Goal: Use online tool/utility

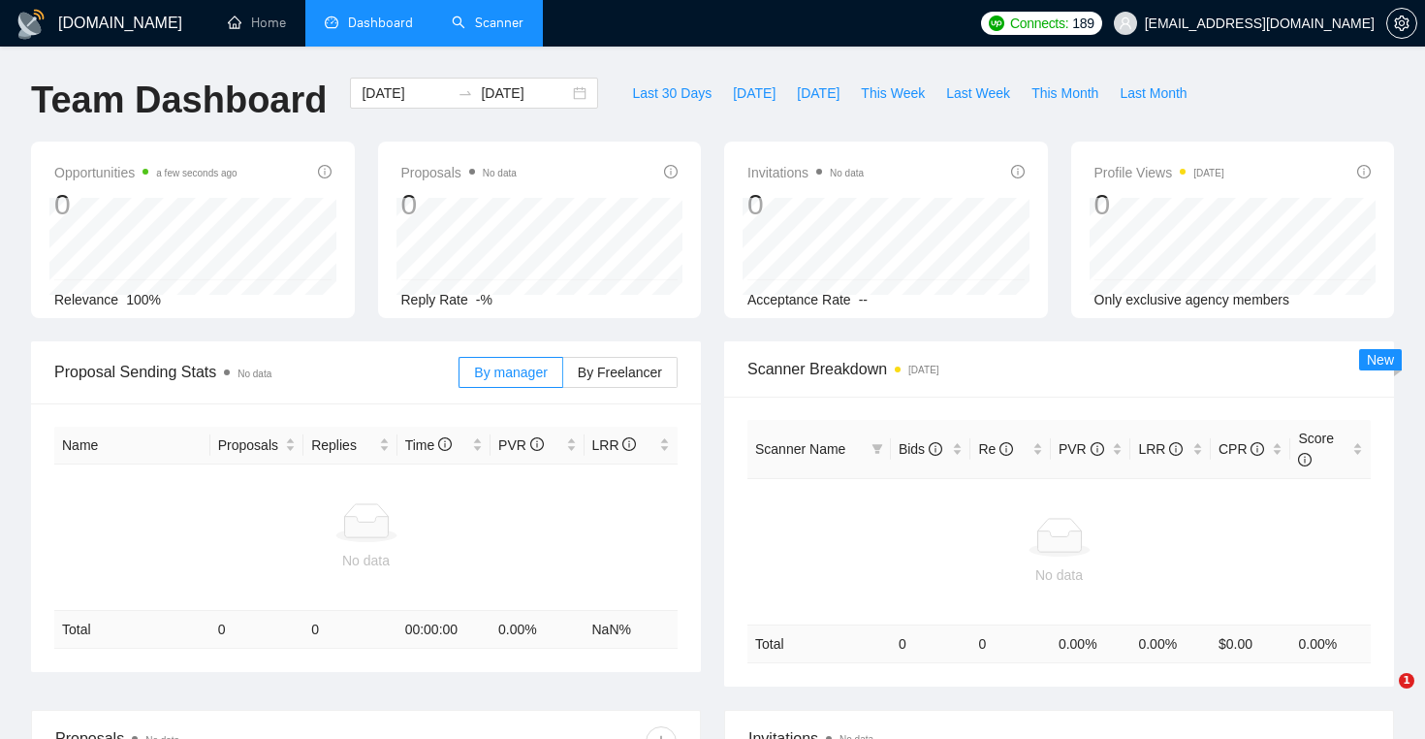
click at [481, 31] on link "Scanner" at bounding box center [488, 23] width 72 height 16
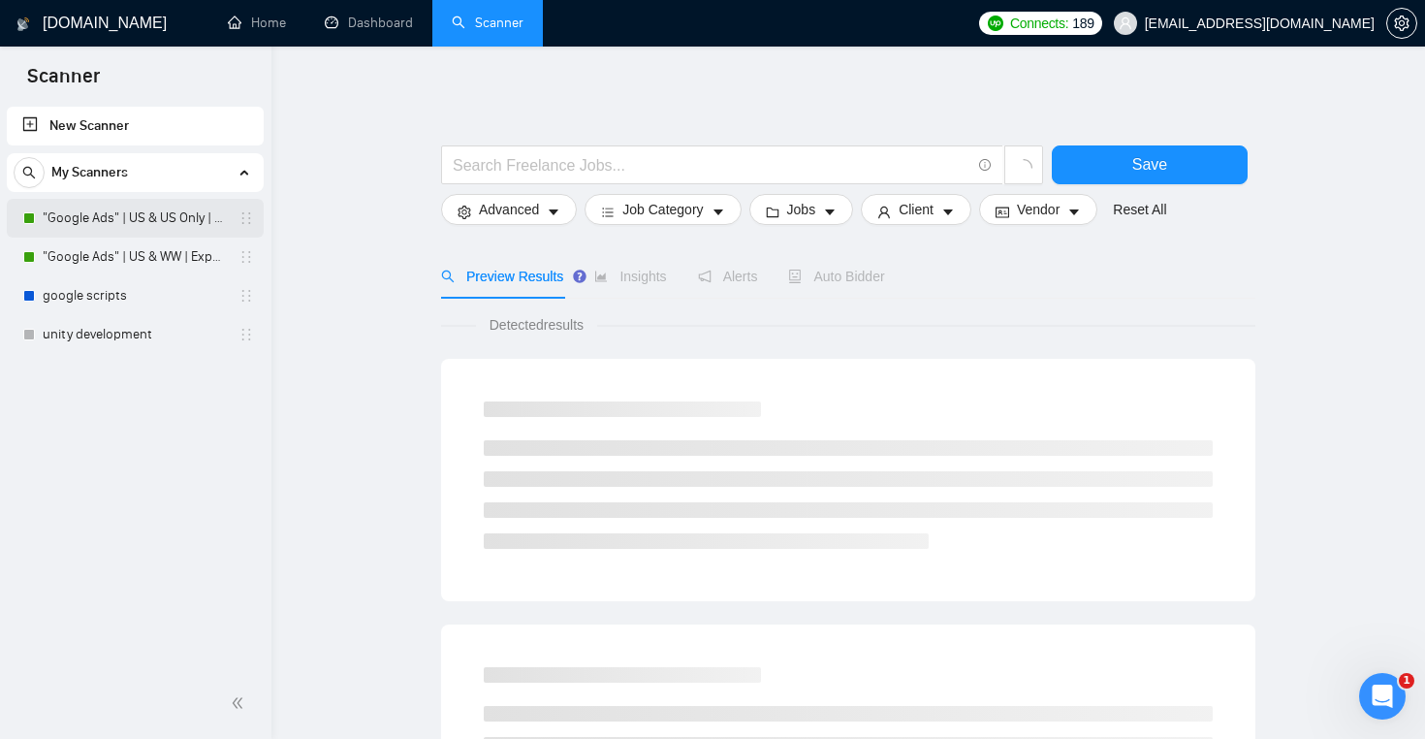
click at [171, 210] on link ""Google Ads" | US & US Only | Expert" at bounding box center [135, 218] width 184 height 39
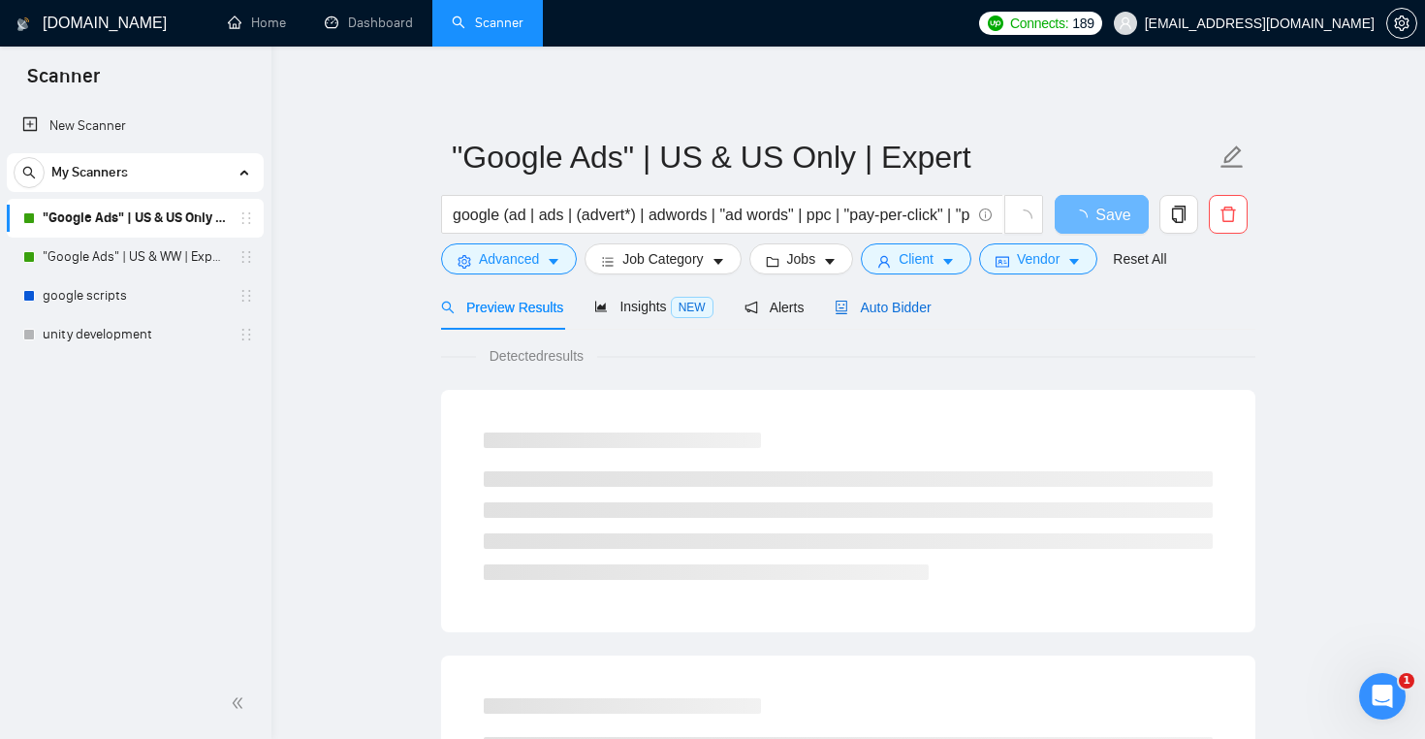
click at [894, 298] on div "Auto Bidder" at bounding box center [883, 307] width 96 height 21
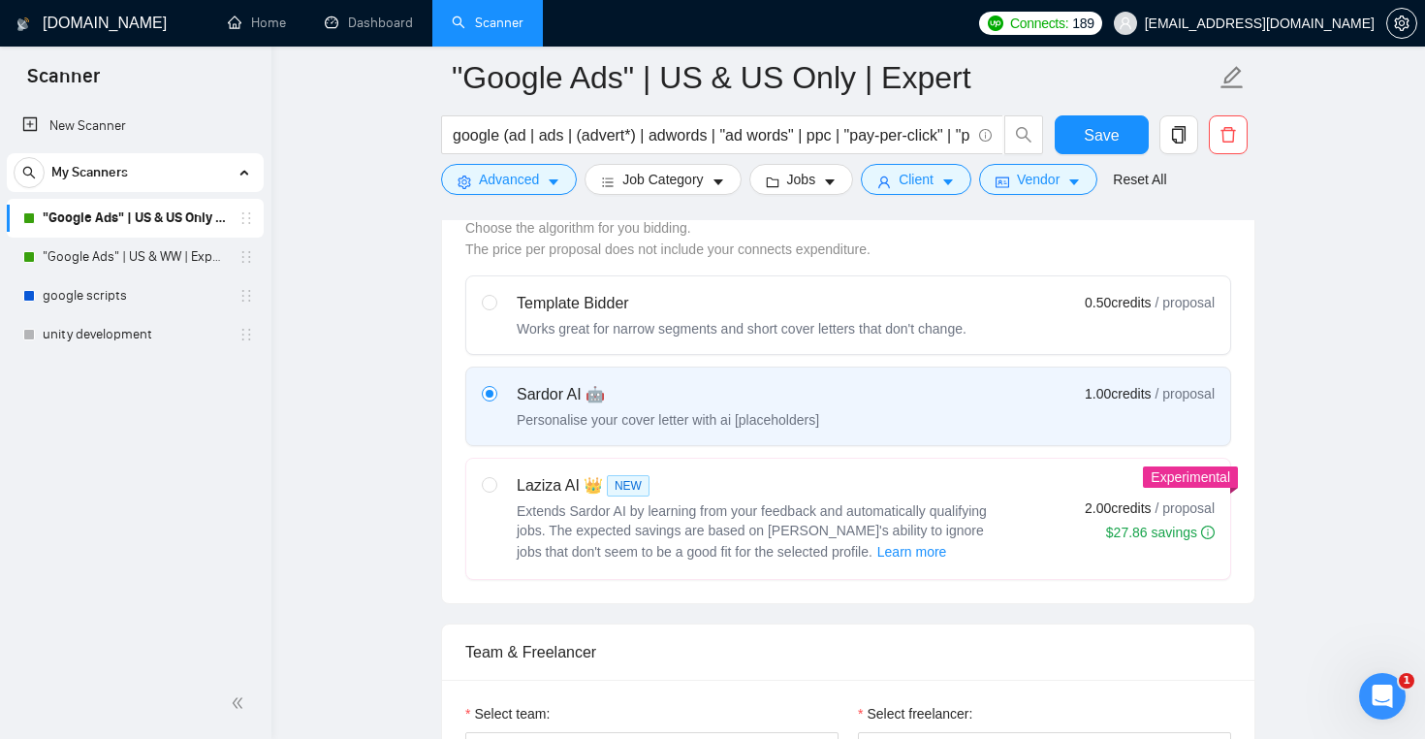
scroll to position [557, 0]
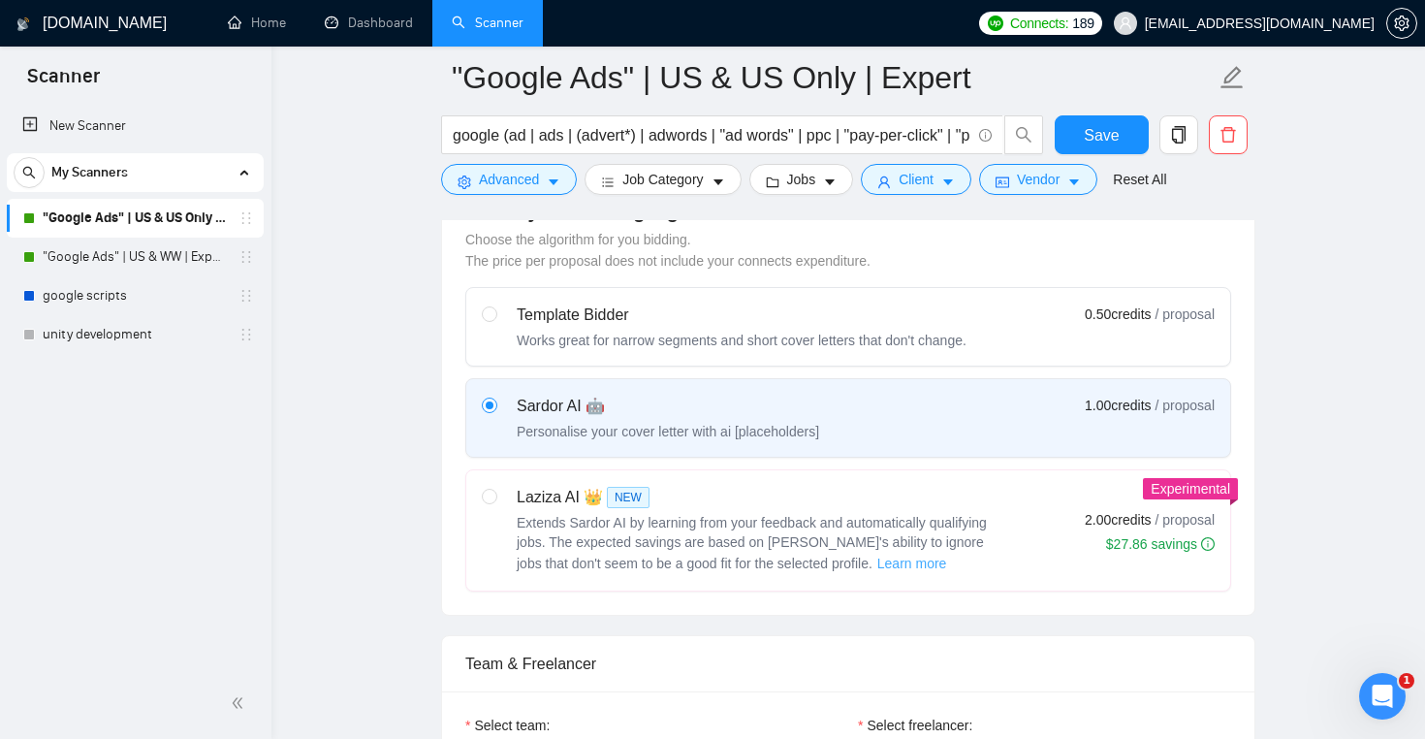
click at [895, 563] on span "Learn more" at bounding box center [912, 563] width 70 height 21
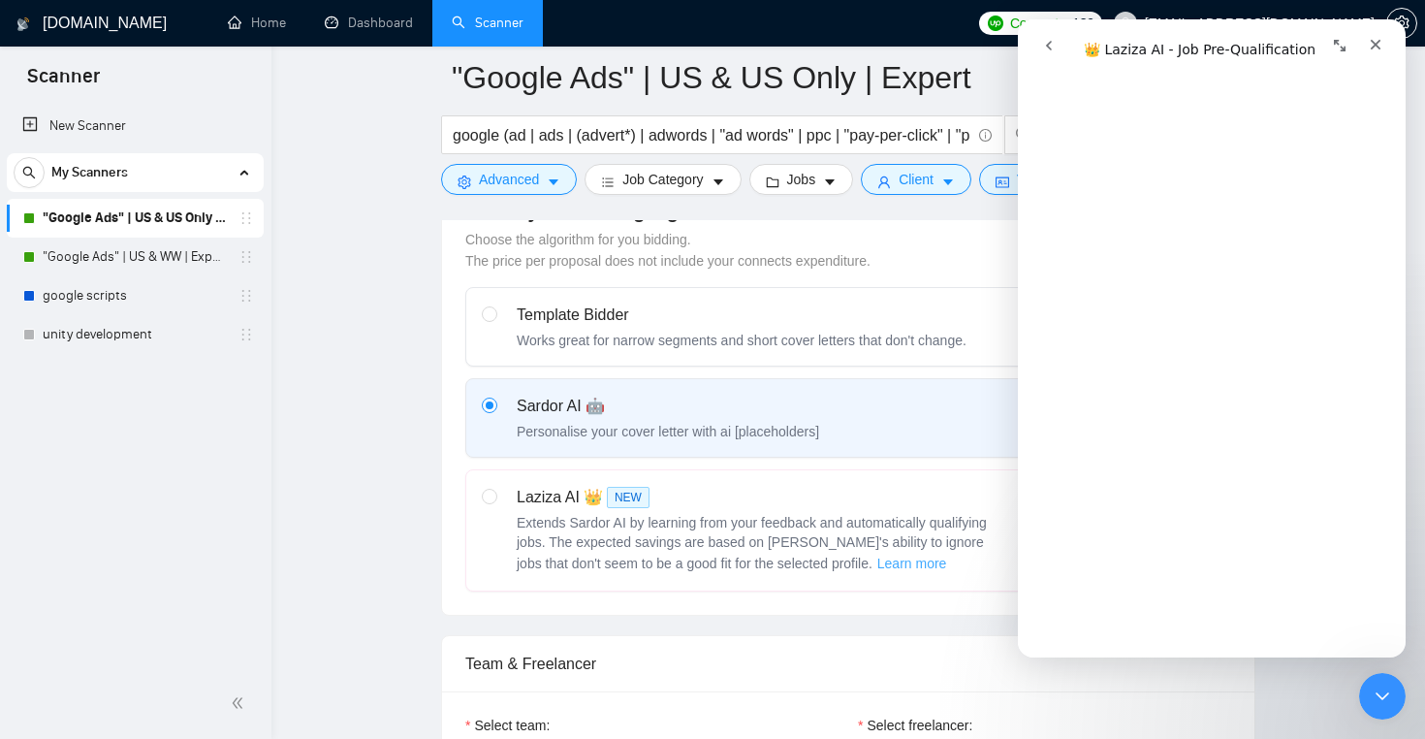
scroll to position [604, 0]
